Goal: Task Accomplishment & Management: Manage account settings

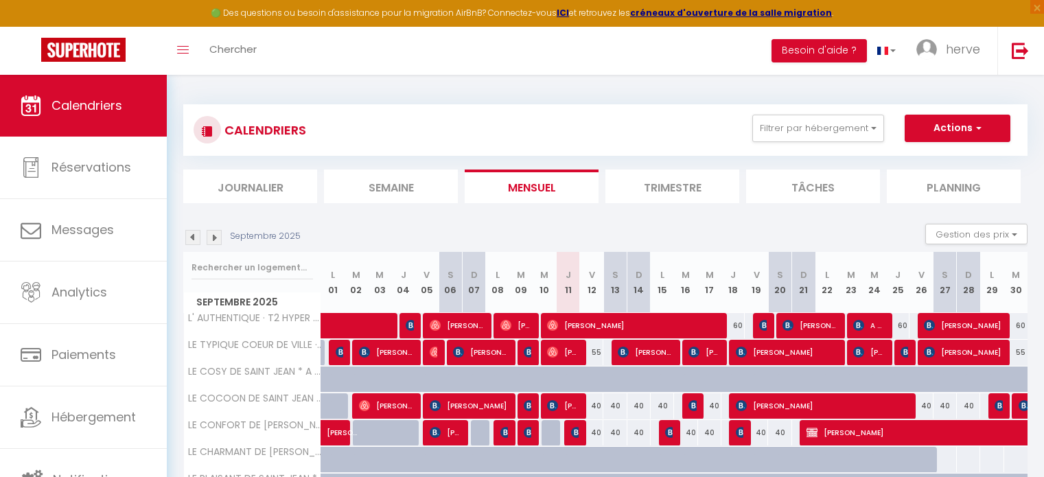
select select
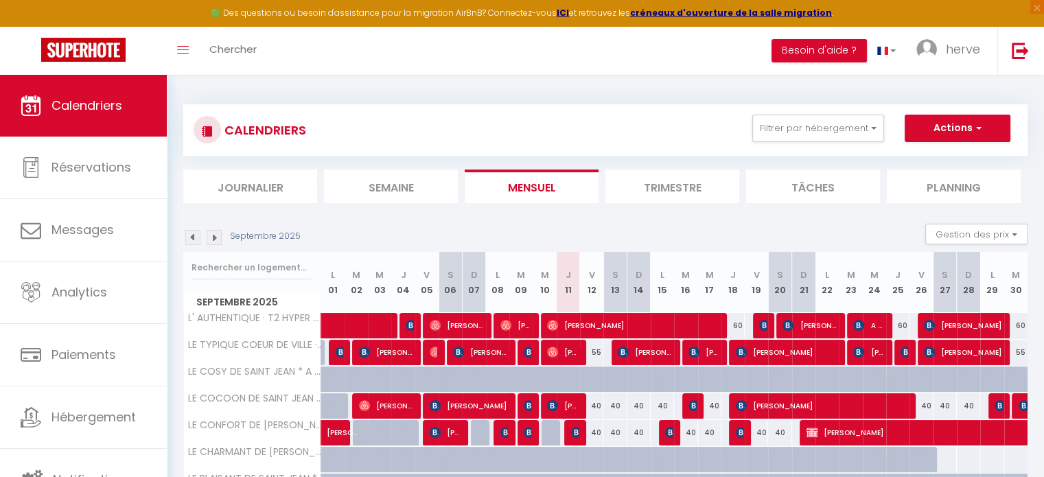
click at [569, 434] on div at bounding box center [575, 433] width 23 height 26
click at [576, 433] on img at bounding box center [576, 432] width 11 height 11
select select "OK"
select select "KO"
select select "0"
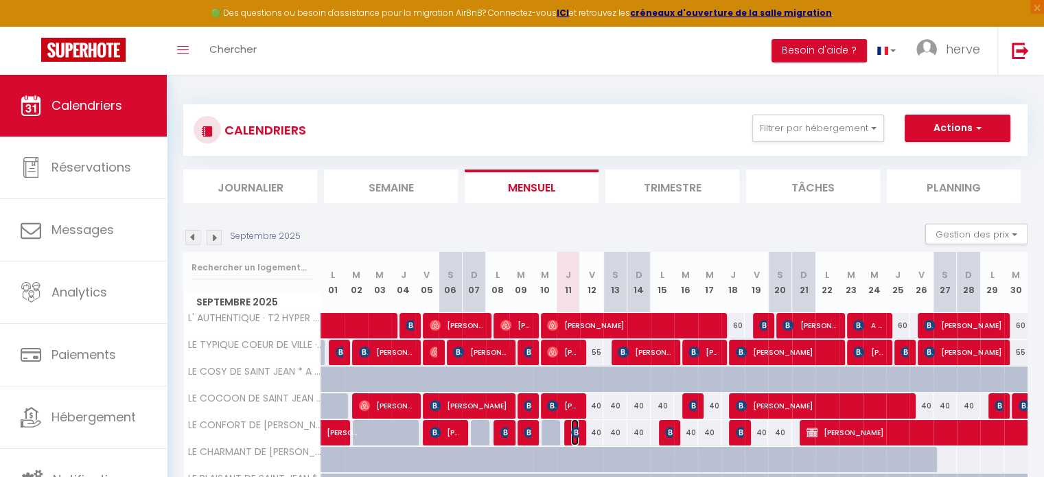
select select "0"
select select "1"
select select
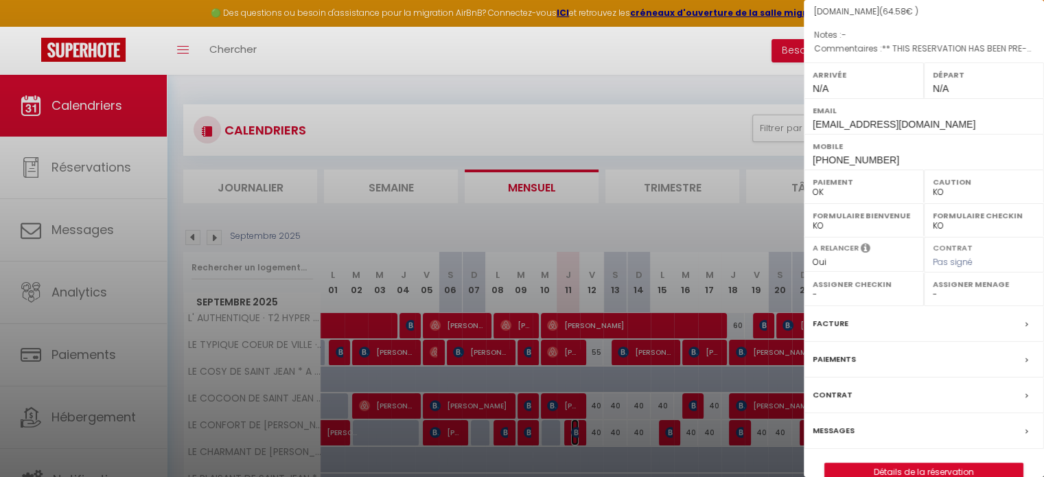
scroll to position [217, 0]
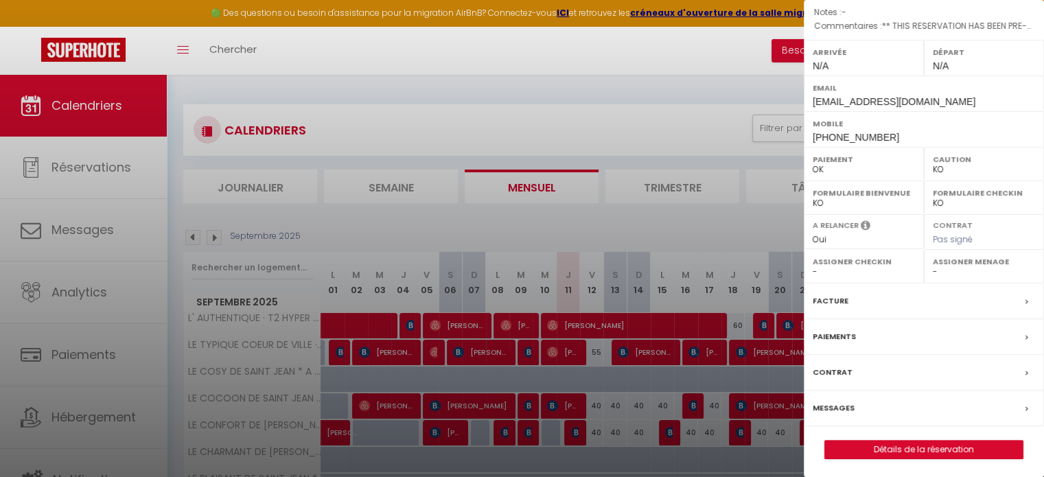
click at [836, 408] on label "Messages" at bounding box center [833, 408] width 42 height 14
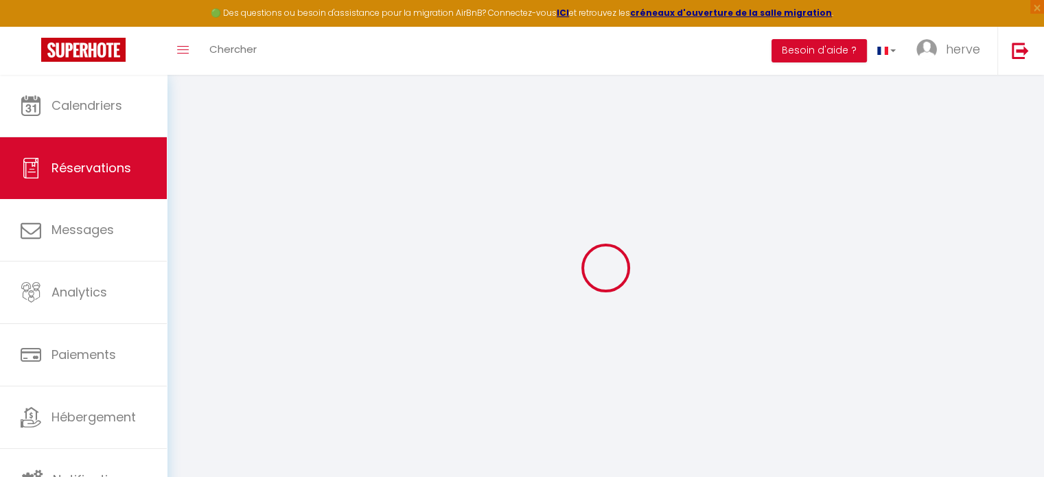
select select
checkbox input "false"
select select
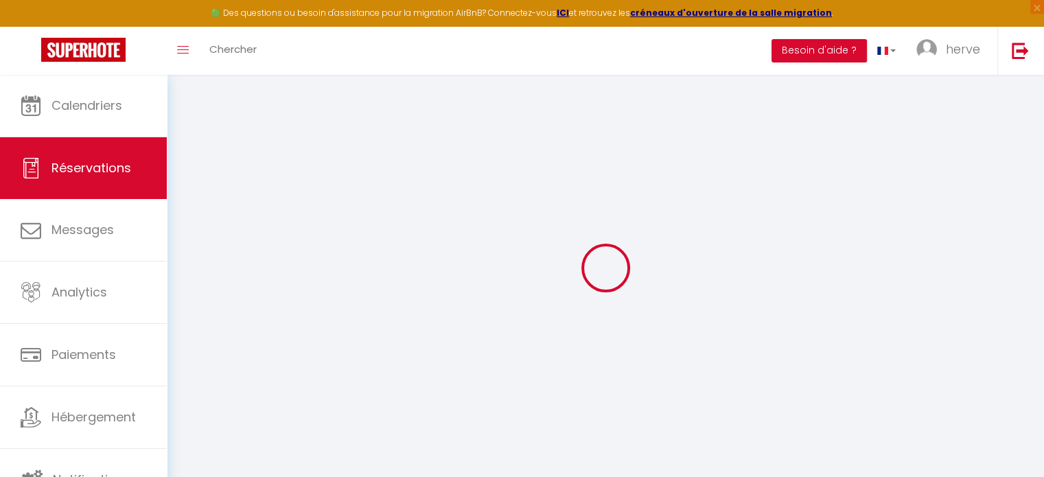
checkbox input "false"
type textarea "** THIS RESERVATION HAS BEEN PRE-PAID ** BOOKING NOTE : Payment charge is EUR 0…"
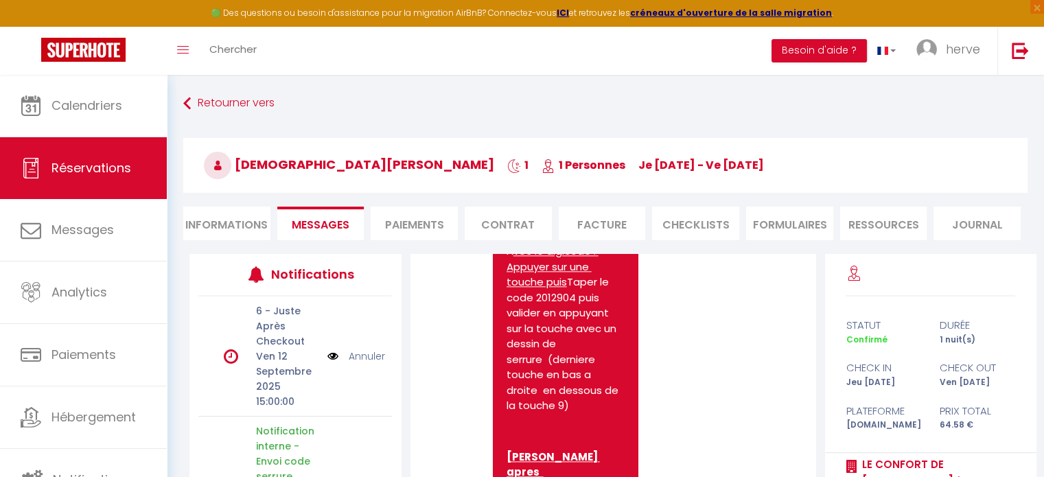
scroll to position [1820, 0]
